Goal: Information Seeking & Learning: Check status

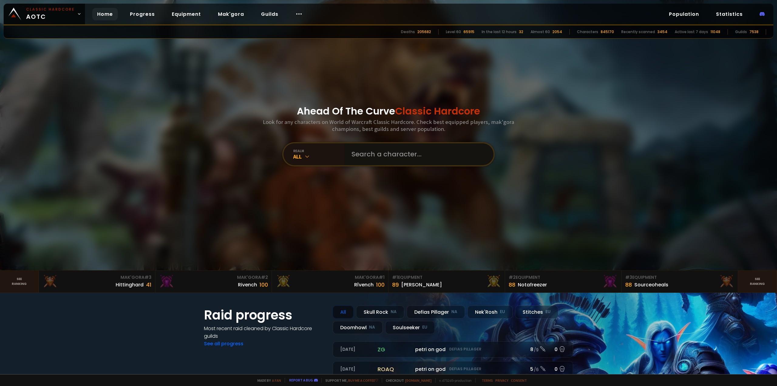
click at [397, 148] on input "text" at bounding box center [417, 154] width 138 height 22
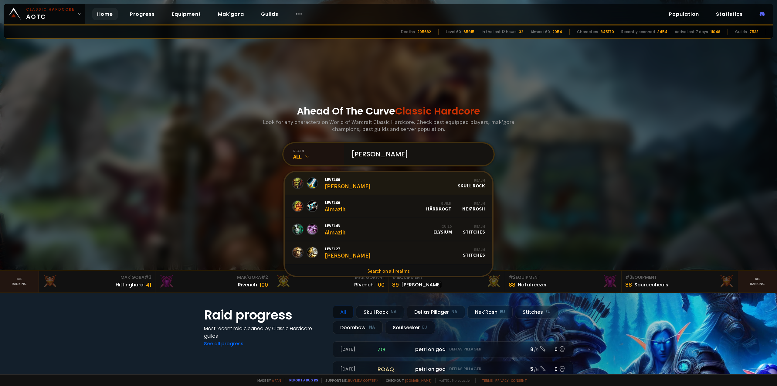
type input "[PERSON_NAME]"
click at [390, 186] on link "Level 60 [PERSON_NAME] Realm Skull Rock" at bounding box center [389, 183] width 208 height 23
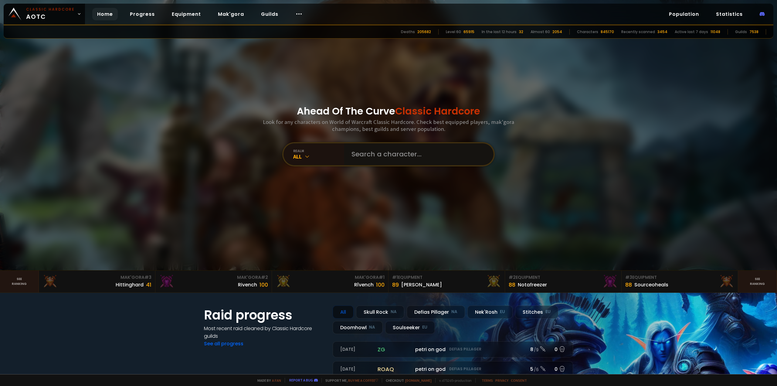
click at [396, 151] on input "text" at bounding box center [417, 154] width 138 height 22
type input "[PERSON_NAME]"
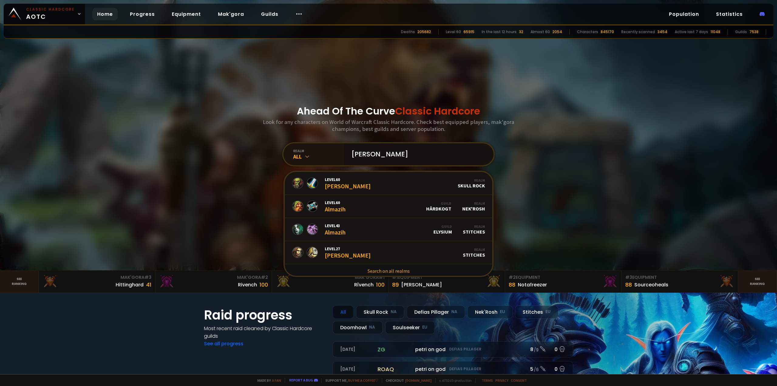
click at [386, 158] on input "[PERSON_NAME]" at bounding box center [417, 154] width 138 height 22
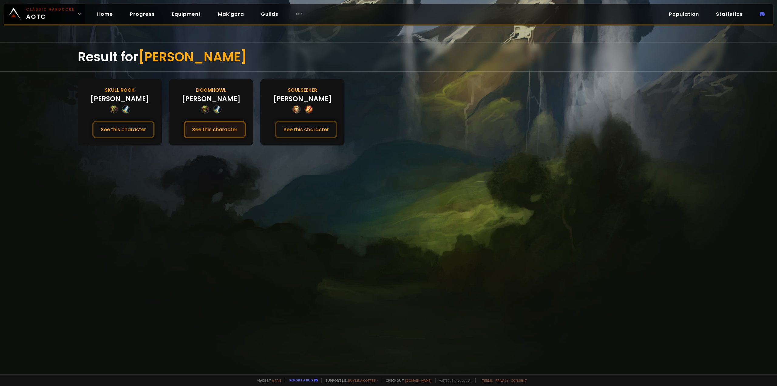
click at [209, 128] on button "See this character" at bounding box center [215, 129] width 62 height 17
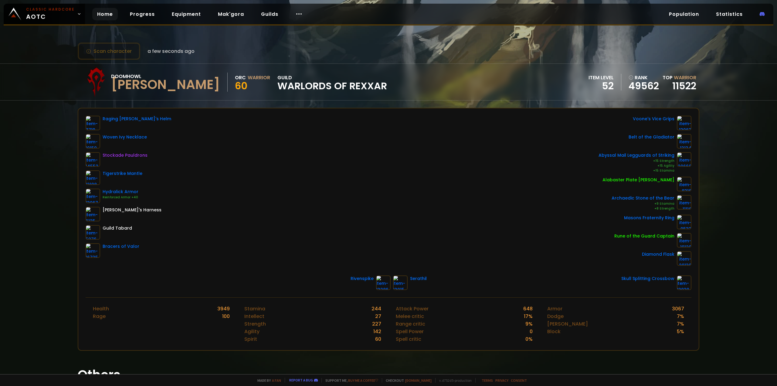
click at [105, 17] on link "Home" at bounding box center [104, 14] width 25 height 12
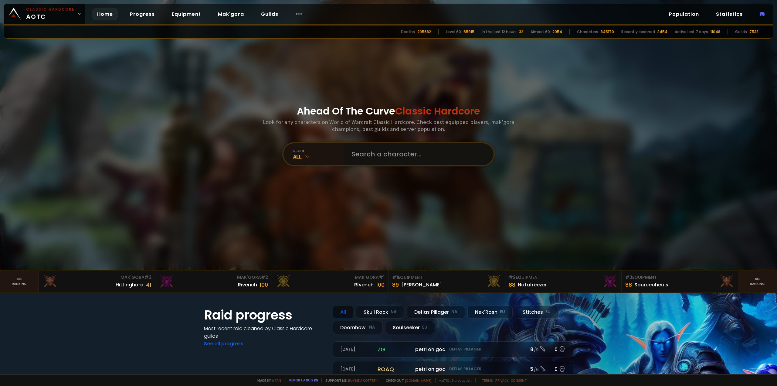
click at [368, 148] on input "text" at bounding box center [417, 154] width 138 height 22
type input "j"
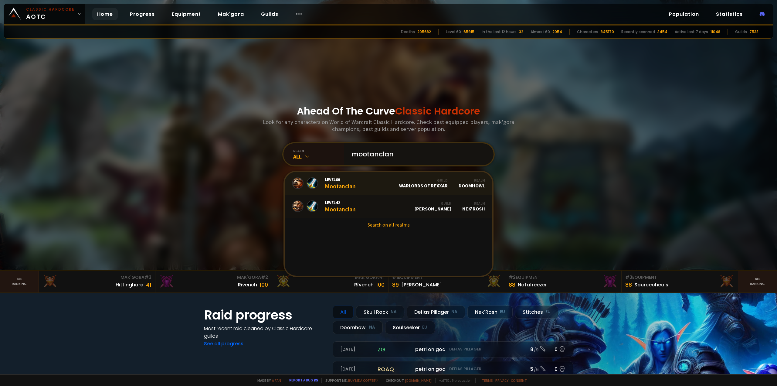
type input "mootanclan"
click at [372, 179] on link "Level 60 Mootanclan Guild Warlords of Rexxar Realm Doomhowl" at bounding box center [389, 183] width 208 height 23
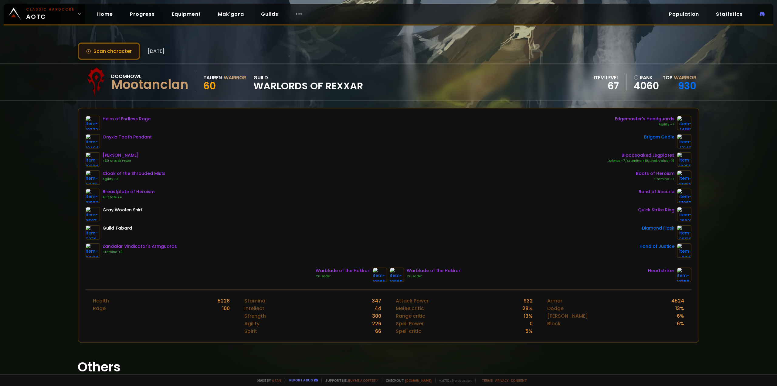
click at [113, 60] on div "Scan character [DATE] Doomhowl Mootanclan Tauren Warrior 60 guild Warlords of R…" at bounding box center [388, 187] width 777 height 374
click at [115, 57] on button "Scan character" at bounding box center [109, 50] width 63 height 17
